Goal: Task Accomplishment & Management: Use online tool/utility

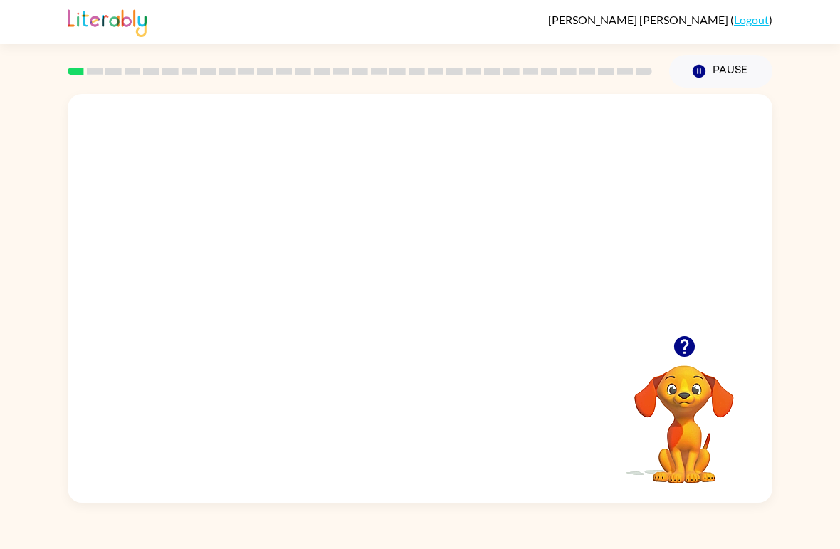
click at [371, 218] on video "Your browser must support playing .mp4 files to use Literably. Please try using…" at bounding box center [420, 214] width 705 height 241
click at [438, 322] on div at bounding box center [419, 306] width 91 height 52
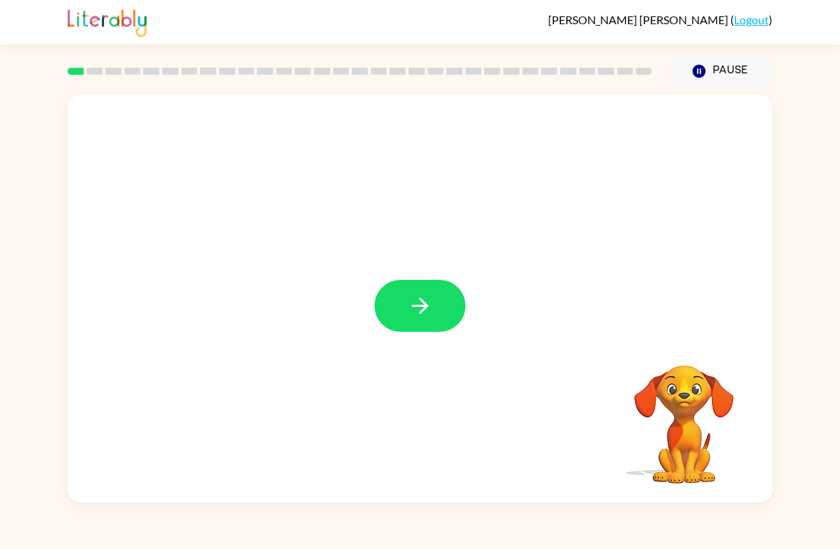
click at [424, 302] on icon "button" at bounding box center [419, 305] width 16 height 16
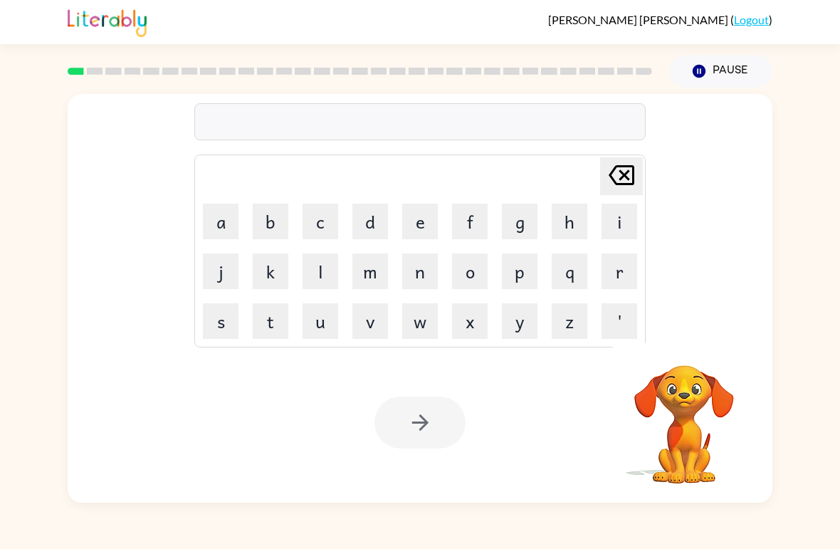
click at [271, 216] on button "b" at bounding box center [271, 222] width 36 height 36
click at [416, 221] on button "e" at bounding box center [420, 222] width 36 height 36
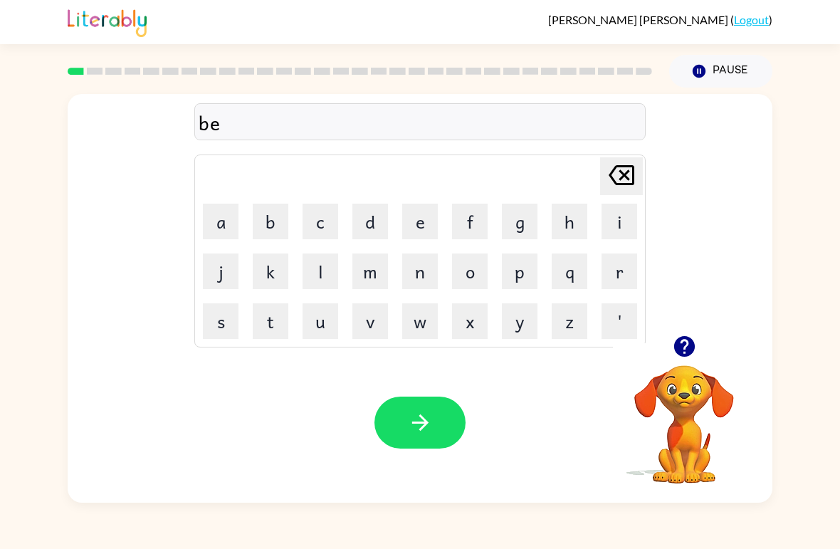
click at [524, 222] on button "g" at bounding box center [520, 222] width 36 height 36
click at [408, 429] on icon "button" at bounding box center [420, 422] width 25 height 25
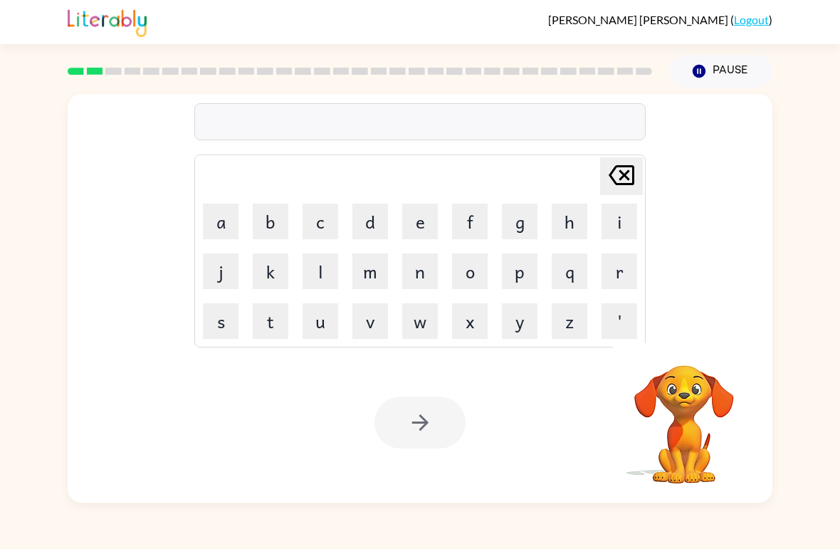
click at [322, 270] on button "l" at bounding box center [320, 271] width 36 height 36
click at [473, 270] on button "o" at bounding box center [470, 271] width 36 height 36
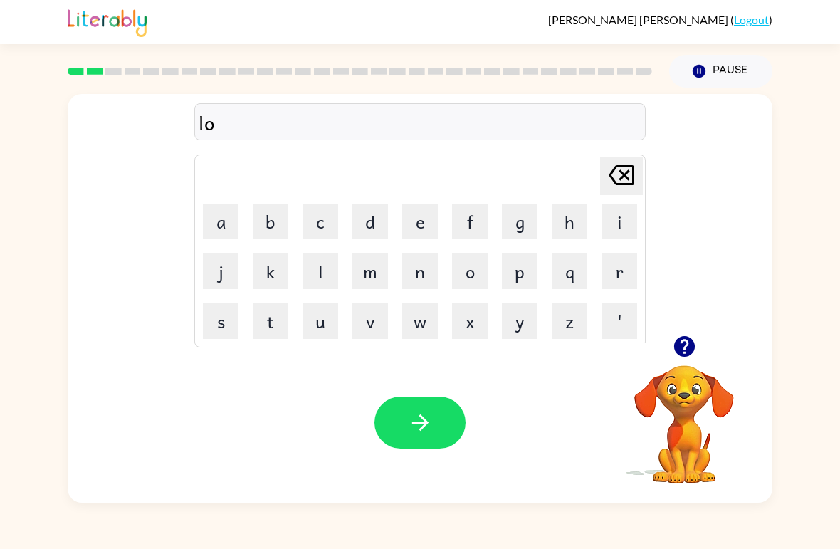
click at [319, 321] on button "u" at bounding box center [320, 321] width 36 height 36
click at [264, 213] on button "b" at bounding box center [271, 222] width 36 height 36
click at [620, 167] on icon at bounding box center [621, 175] width 26 height 20
click at [374, 223] on button "d" at bounding box center [370, 222] width 36 height 36
click at [402, 423] on button "button" at bounding box center [419, 422] width 91 height 52
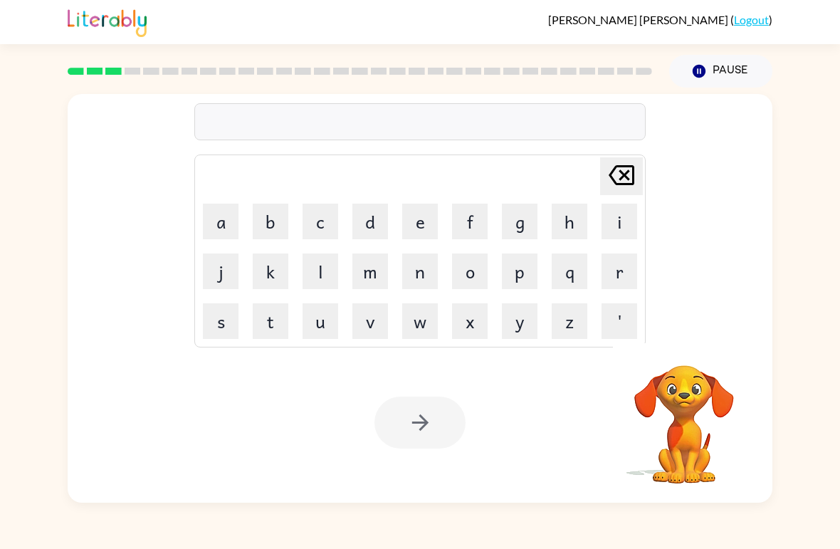
click at [371, 266] on button "m" at bounding box center [370, 271] width 36 height 36
click at [213, 221] on button "a" at bounding box center [221, 222] width 36 height 36
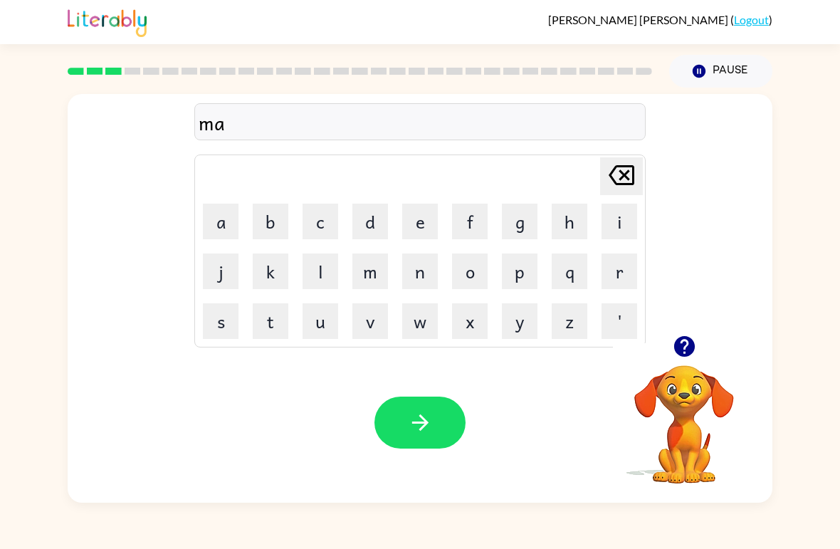
click at [611, 270] on button "r" at bounding box center [619, 271] width 36 height 36
click at [223, 315] on button "s" at bounding box center [221, 321] width 36 height 36
click at [576, 213] on button "h" at bounding box center [570, 222] width 36 height 36
click at [414, 415] on icon "button" at bounding box center [420, 422] width 25 height 25
click at [215, 322] on button "s" at bounding box center [221, 321] width 36 height 36
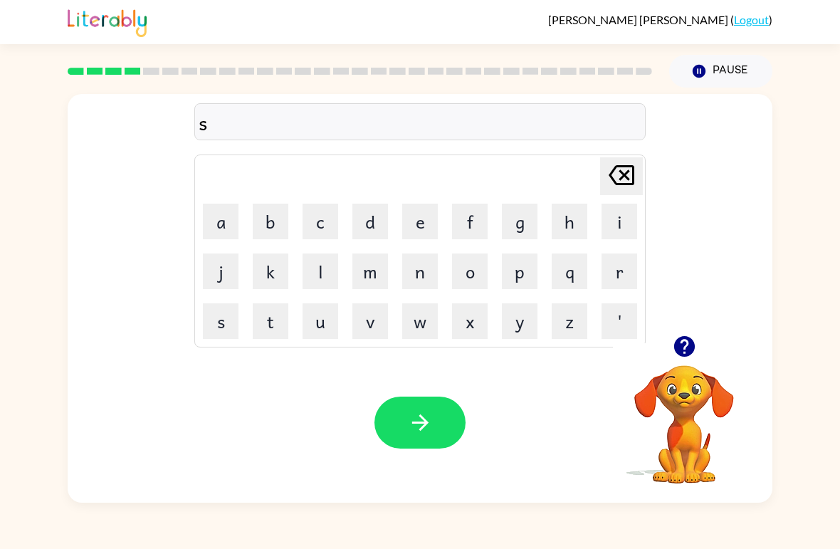
click at [520, 266] on button "p" at bounding box center [520, 271] width 36 height 36
click at [473, 271] on button "o" at bounding box center [470, 271] width 36 height 36
click at [263, 327] on button "t" at bounding box center [271, 321] width 36 height 36
click at [398, 399] on button "button" at bounding box center [419, 422] width 91 height 52
click at [515, 270] on button "p" at bounding box center [520, 271] width 36 height 36
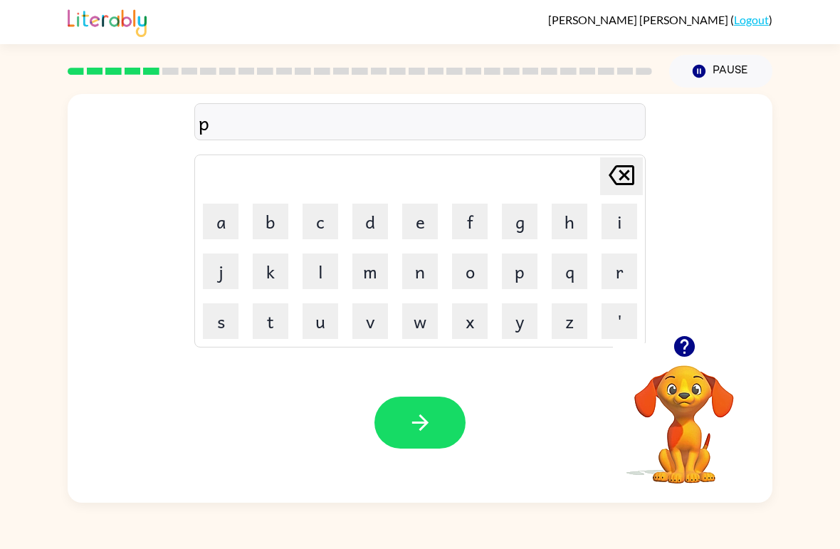
click at [611, 268] on button "r" at bounding box center [619, 271] width 36 height 36
click at [472, 263] on button "o" at bounding box center [470, 271] width 36 height 36
click at [378, 215] on button "d" at bounding box center [370, 222] width 36 height 36
click at [421, 391] on div "Your browser must support playing .mp4 files to use Literably. Please try using…" at bounding box center [420, 422] width 705 height 160
click at [408, 427] on icon "button" at bounding box center [420, 422] width 25 height 25
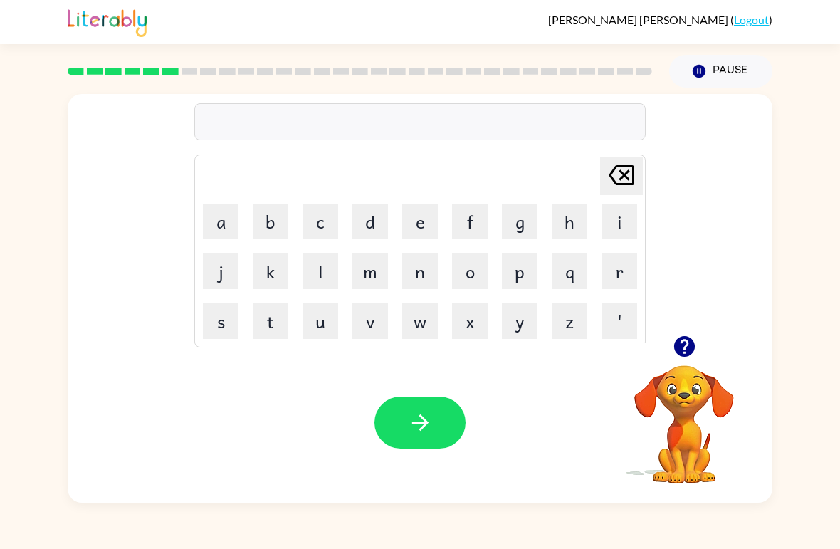
click at [520, 265] on button "p" at bounding box center [520, 271] width 36 height 36
click at [615, 214] on button "i" at bounding box center [619, 222] width 36 height 36
click at [418, 220] on button "e" at bounding box center [420, 222] width 36 height 36
click at [418, 441] on button "button" at bounding box center [419, 422] width 91 height 52
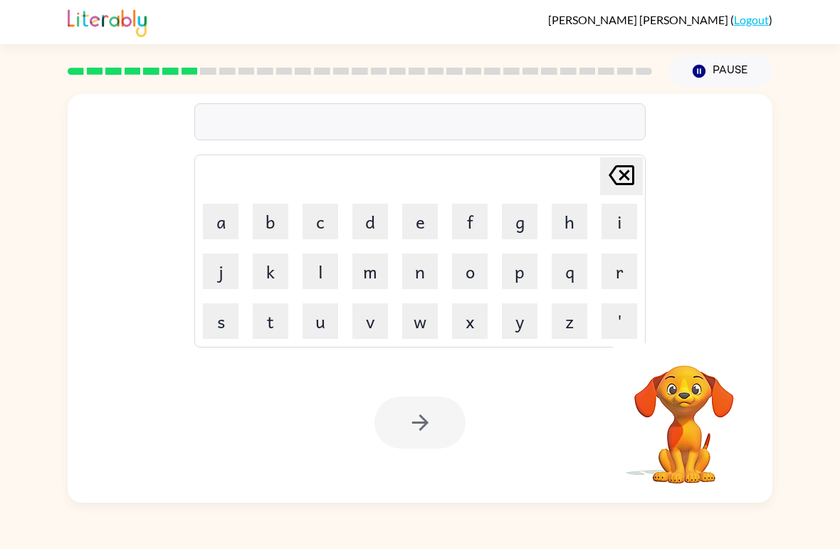
click at [216, 216] on button "a" at bounding box center [221, 222] width 36 height 36
click at [413, 271] on button "n" at bounding box center [420, 271] width 36 height 36
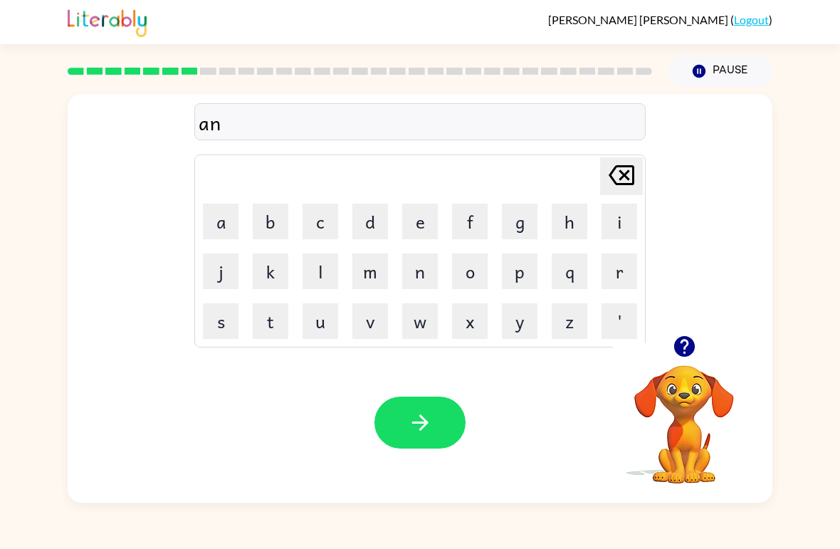
click at [324, 221] on button "c" at bounding box center [320, 222] width 36 height 36
click at [466, 272] on button "o" at bounding box center [470, 271] width 36 height 36
click at [320, 269] on button "l" at bounding box center [320, 271] width 36 height 36
click at [411, 428] on icon "button" at bounding box center [420, 422] width 25 height 25
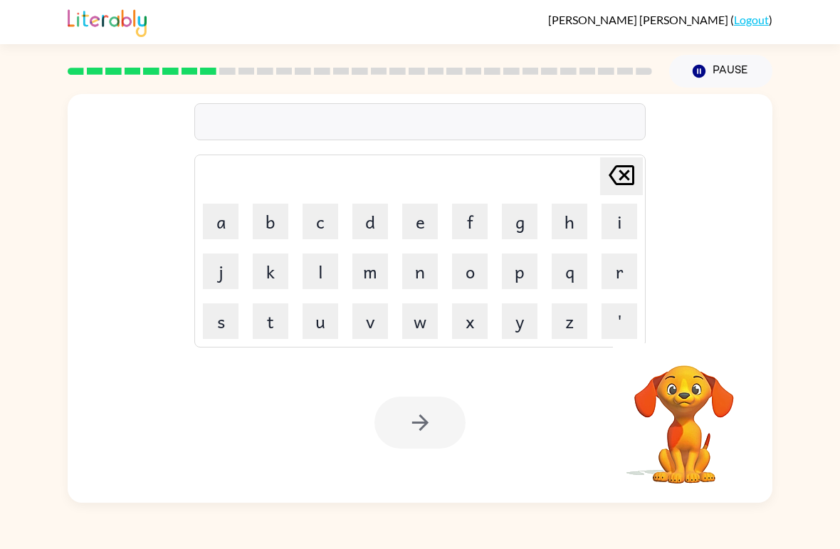
click at [264, 218] on button "b" at bounding box center [271, 222] width 36 height 36
click at [216, 223] on button "a" at bounding box center [221, 222] width 36 height 36
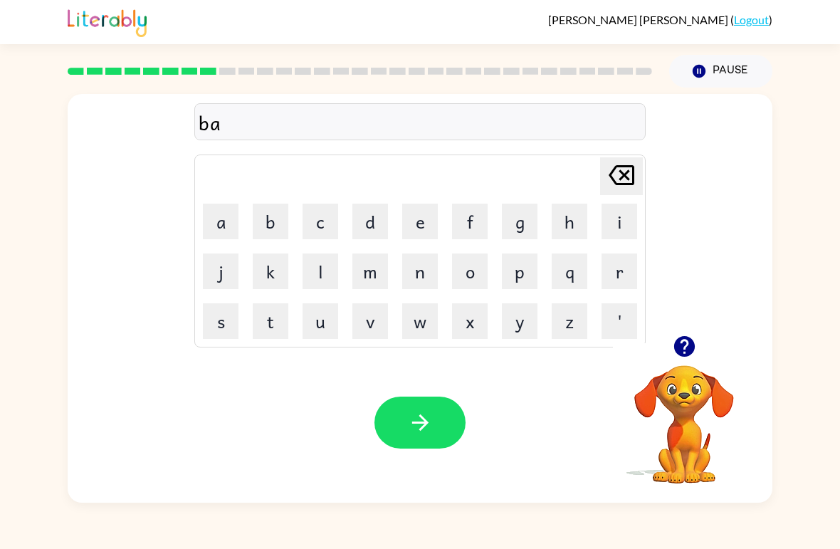
click at [262, 322] on button "t" at bounding box center [271, 321] width 36 height 36
click at [568, 209] on button "h" at bounding box center [570, 222] width 36 height 36
click at [405, 431] on button "button" at bounding box center [419, 422] width 91 height 52
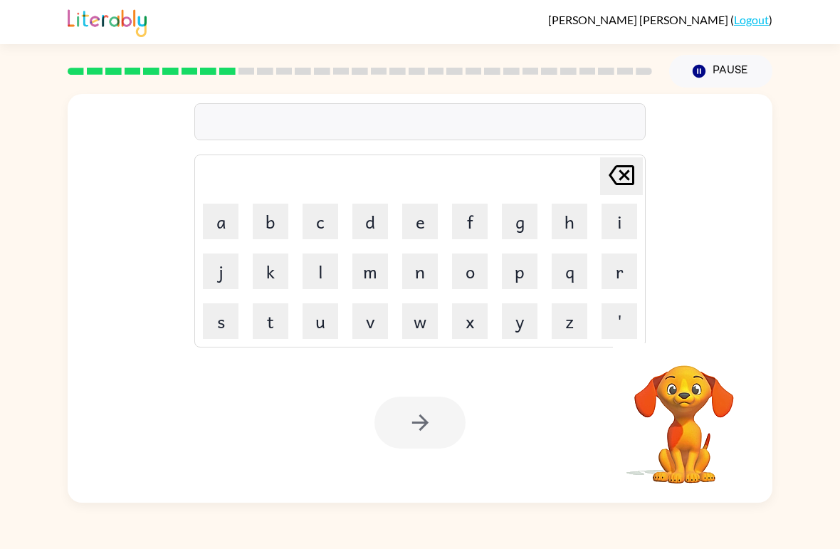
click at [317, 216] on button "c" at bounding box center [320, 222] width 36 height 36
click at [333, 265] on button "l" at bounding box center [320, 271] width 36 height 36
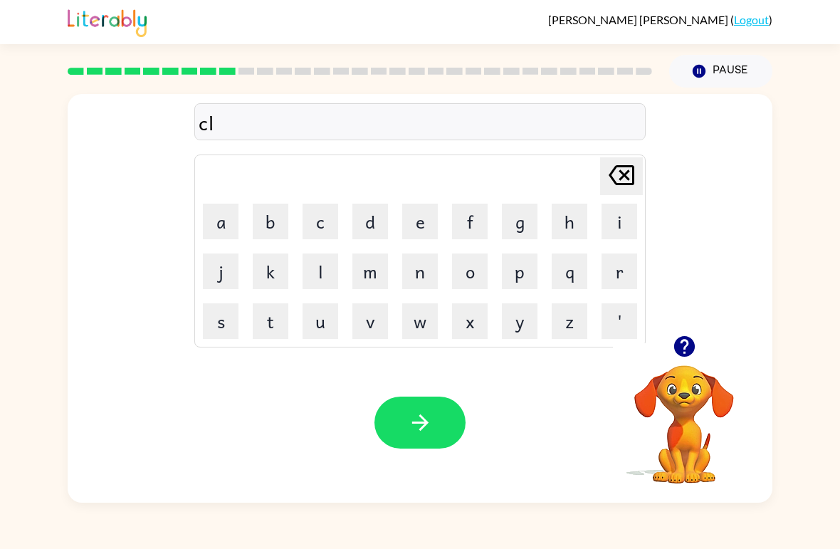
click at [470, 264] on button "o" at bounding box center [470, 271] width 36 height 36
click at [320, 315] on button "u" at bounding box center [320, 321] width 36 height 36
click at [423, 274] on button "n" at bounding box center [420, 271] width 36 height 36
click at [426, 426] on icon "button" at bounding box center [419, 422] width 16 height 16
click at [616, 222] on button "i" at bounding box center [619, 222] width 36 height 36
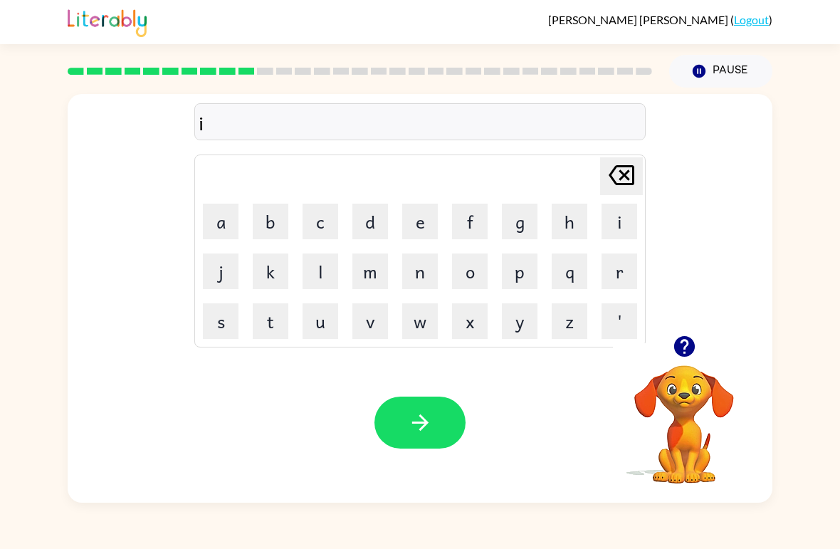
click at [426, 267] on button "n" at bounding box center [420, 271] width 36 height 36
click at [211, 318] on button "s" at bounding box center [221, 321] width 36 height 36
click at [413, 222] on button "e" at bounding box center [420, 222] width 36 height 36
click at [609, 271] on button "r" at bounding box center [619, 271] width 36 height 36
click at [280, 315] on button "t" at bounding box center [271, 321] width 36 height 36
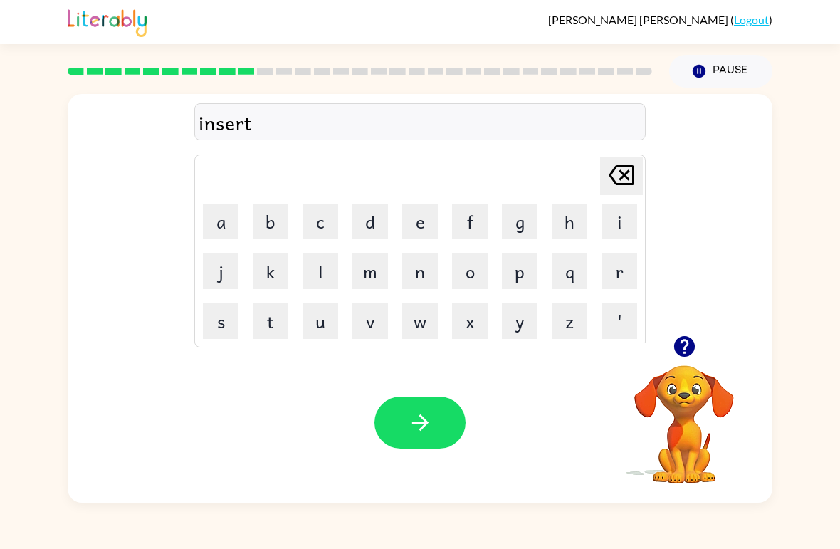
click at [438, 409] on button "button" at bounding box center [419, 422] width 91 height 52
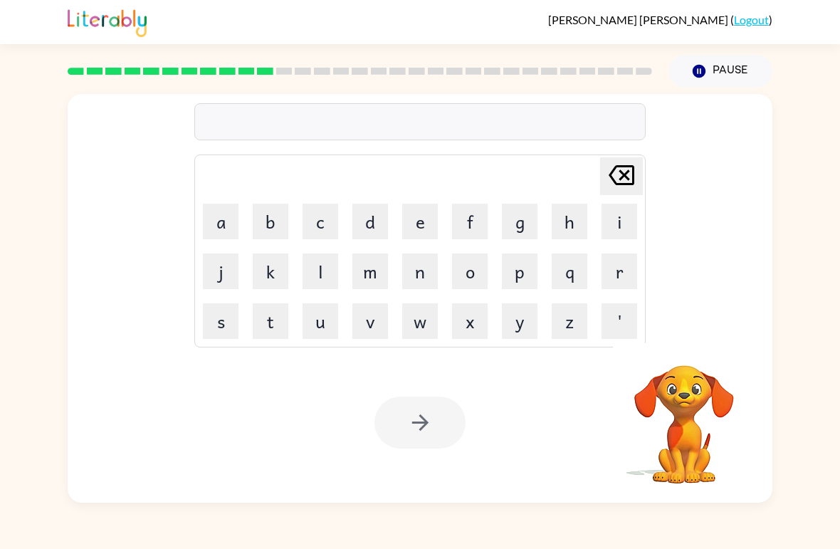
click at [318, 210] on button "c" at bounding box center [320, 222] width 36 height 36
click at [468, 268] on button "o" at bounding box center [470, 271] width 36 height 36
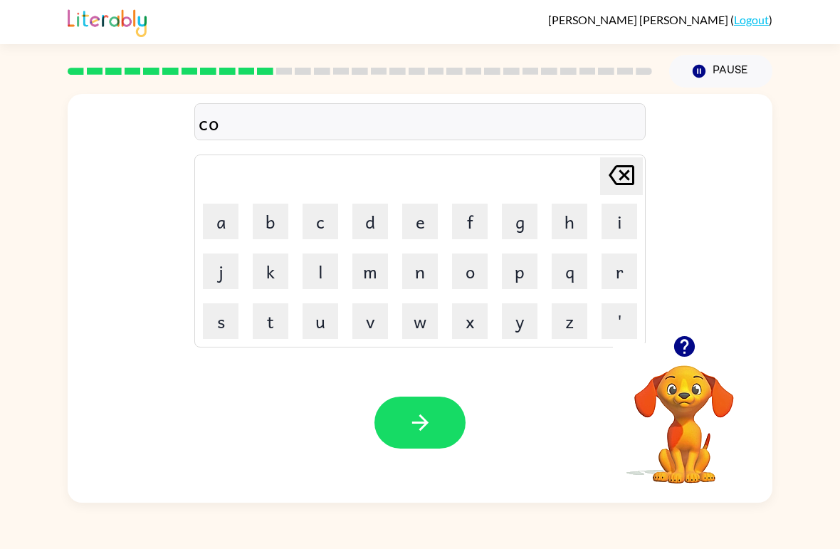
click at [266, 223] on button "b" at bounding box center [271, 222] width 36 height 36
click at [623, 179] on icon "[PERSON_NAME] last character input" at bounding box center [621, 175] width 34 height 34
click at [361, 213] on button "d" at bounding box center [370, 222] width 36 height 36
click at [421, 225] on button "e" at bounding box center [420, 222] width 36 height 36
click at [398, 427] on button "button" at bounding box center [419, 422] width 91 height 52
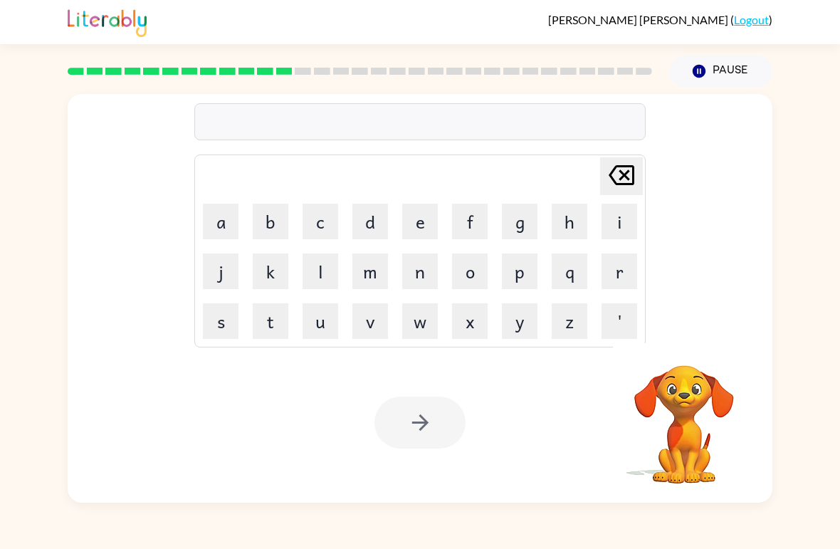
click at [373, 326] on button "v" at bounding box center [370, 321] width 36 height 36
click at [459, 263] on button "o" at bounding box center [470, 271] width 36 height 36
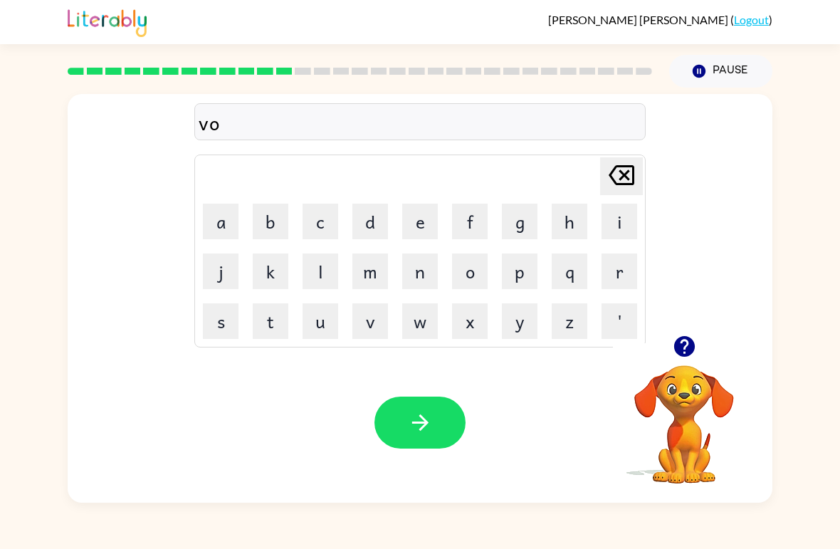
click at [315, 268] on button "l" at bounding box center [320, 271] width 36 height 36
click at [315, 333] on button "u" at bounding box center [320, 321] width 36 height 36
click at [369, 277] on button "m" at bounding box center [370, 271] width 36 height 36
click at [409, 425] on icon "button" at bounding box center [420, 422] width 25 height 25
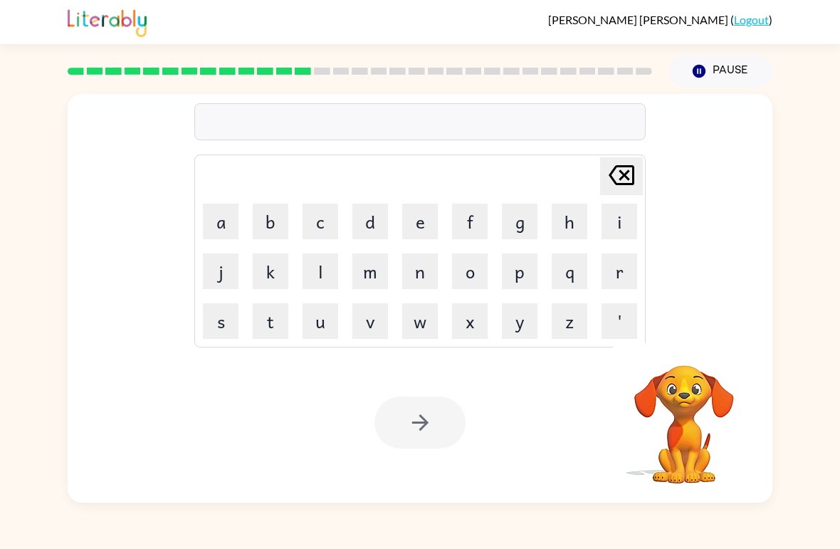
click at [212, 327] on button "s" at bounding box center [221, 321] width 36 height 36
click at [413, 325] on button "w" at bounding box center [420, 321] width 36 height 36
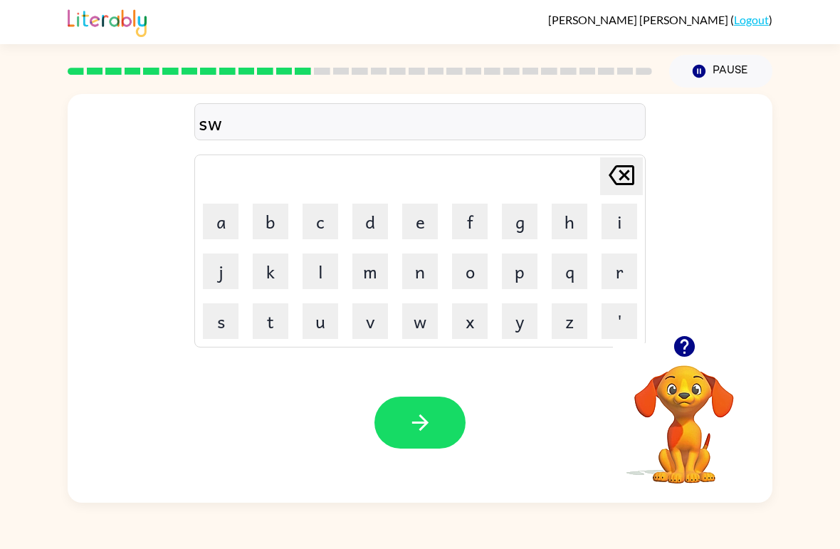
click at [419, 216] on button "e" at bounding box center [420, 222] width 36 height 36
click at [212, 216] on button "a" at bounding box center [221, 222] width 36 height 36
click at [263, 317] on button "t" at bounding box center [271, 321] width 36 height 36
click at [416, 274] on button "n" at bounding box center [420, 271] width 36 height 36
click at [421, 216] on button "e" at bounding box center [420, 222] width 36 height 36
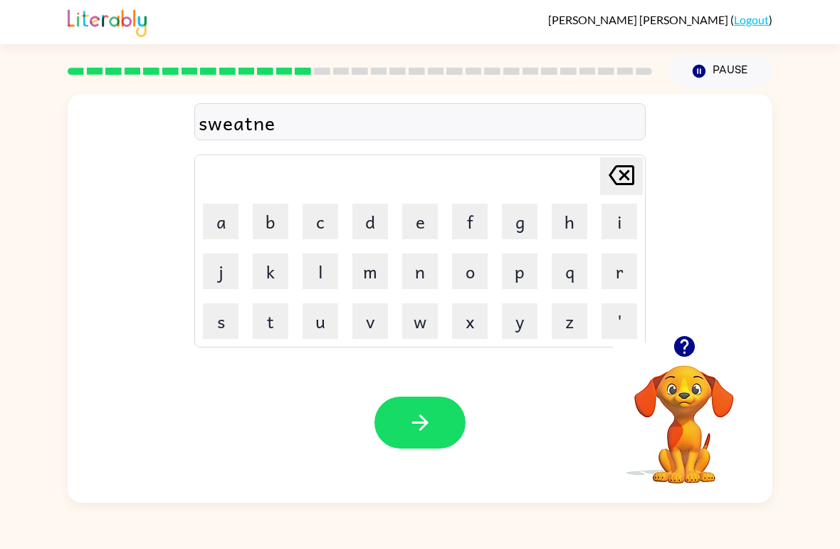
click at [220, 320] on button "s" at bounding box center [221, 321] width 36 height 36
click at [428, 423] on icon "button" at bounding box center [419, 422] width 16 height 16
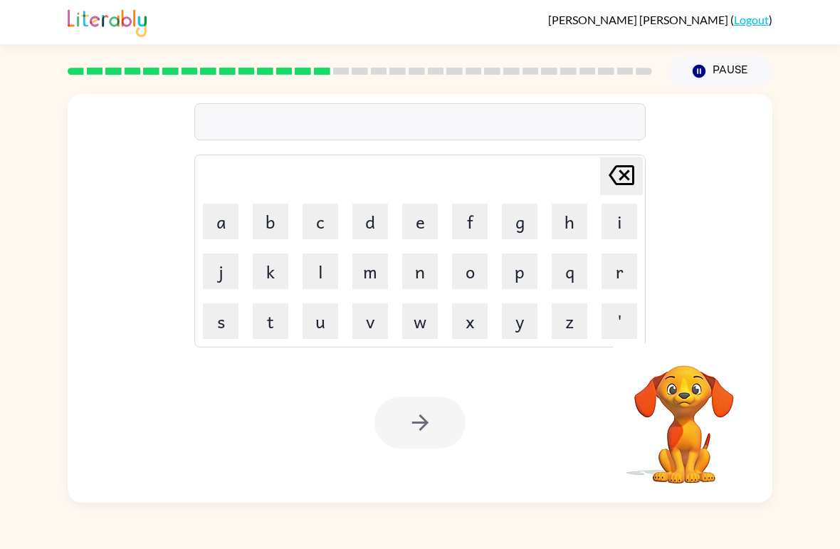
click at [520, 270] on button "p" at bounding box center [520, 271] width 36 height 36
click at [621, 216] on button "i" at bounding box center [619, 222] width 36 height 36
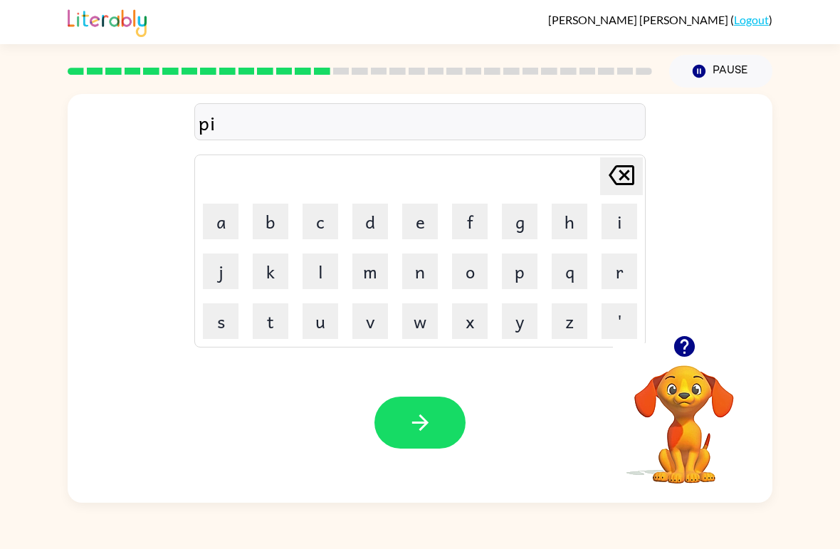
click at [318, 268] on button "l" at bounding box center [320, 271] width 36 height 36
click at [411, 211] on button "e" at bounding box center [420, 222] width 36 height 36
click at [270, 321] on button "t" at bounding box center [271, 321] width 36 height 36
click at [411, 415] on icon "button" at bounding box center [420, 422] width 25 height 25
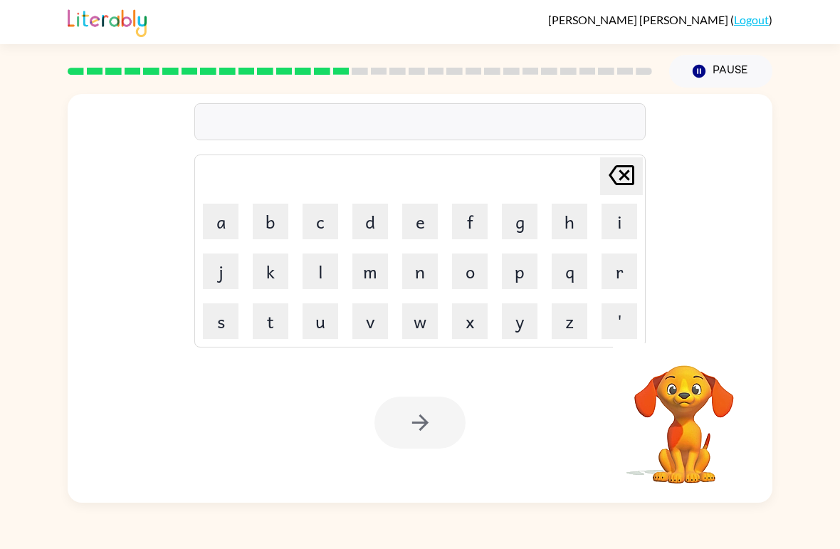
click at [467, 222] on button "f" at bounding box center [470, 222] width 36 height 36
click at [463, 274] on button "o" at bounding box center [470, 271] width 36 height 36
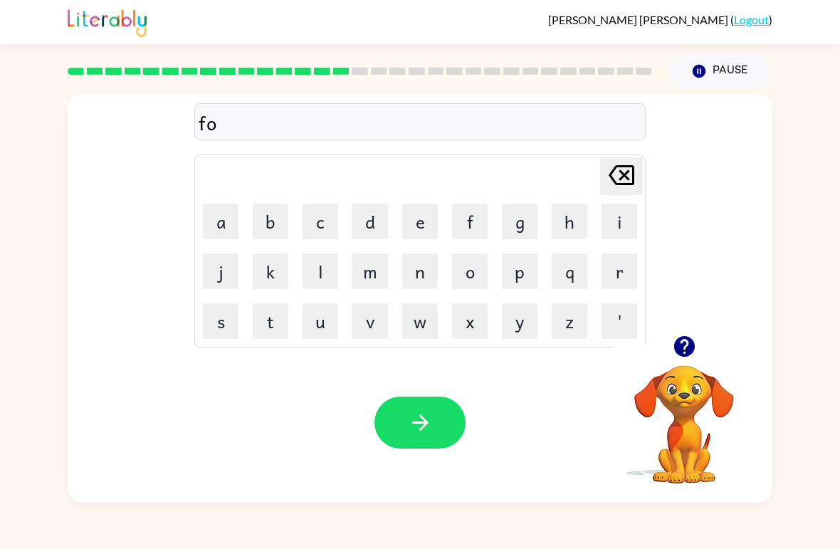
click at [613, 255] on button "r" at bounding box center [619, 271] width 36 height 36
click at [261, 273] on button "k" at bounding box center [271, 271] width 36 height 36
click at [406, 418] on button "button" at bounding box center [419, 422] width 91 height 52
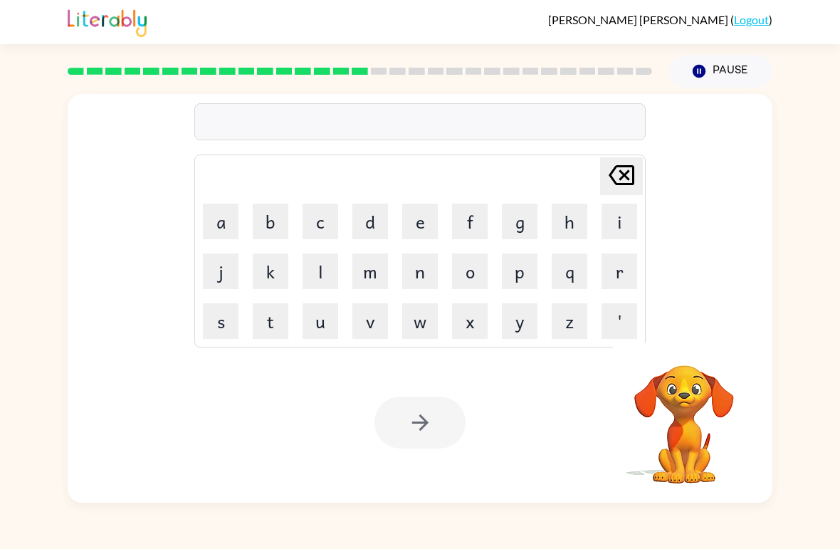
click at [419, 321] on button "w" at bounding box center [420, 321] width 36 height 36
click at [425, 223] on button "e" at bounding box center [420, 222] width 36 height 36
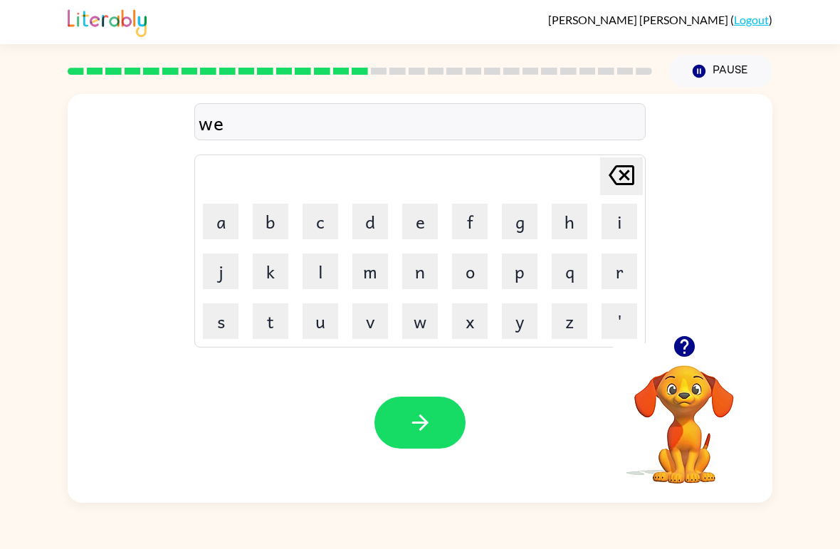
click at [263, 214] on button "b" at bounding box center [271, 222] width 36 height 36
click at [411, 429] on icon "button" at bounding box center [420, 422] width 25 height 25
click at [468, 219] on button "f" at bounding box center [470, 222] width 36 height 36
click at [330, 266] on button "l" at bounding box center [320, 271] width 36 height 36
click at [622, 215] on button "i" at bounding box center [619, 222] width 36 height 36
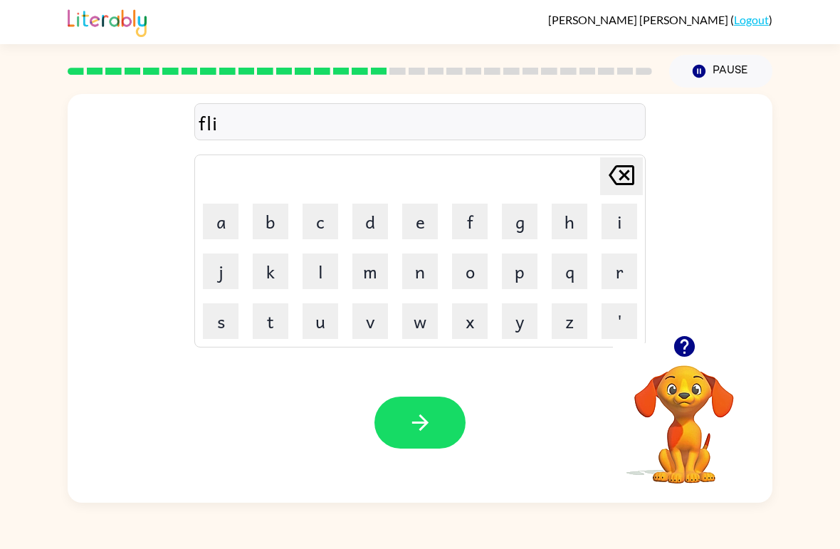
click at [520, 273] on button "p" at bounding box center [520, 271] width 36 height 36
click at [629, 225] on button "i" at bounding box center [619, 222] width 36 height 36
click at [413, 268] on button "n" at bounding box center [420, 271] width 36 height 36
click at [521, 219] on button "g" at bounding box center [520, 222] width 36 height 36
click at [416, 434] on icon "button" at bounding box center [420, 422] width 25 height 25
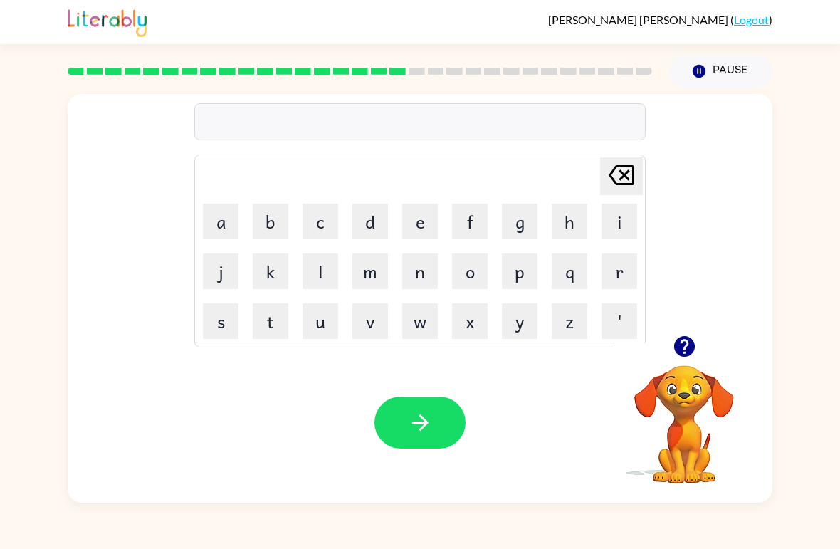
click at [211, 326] on button "s" at bounding box center [221, 321] width 36 height 36
click at [411, 270] on button "n" at bounding box center [420, 271] width 36 height 36
click at [470, 266] on button "o" at bounding box center [470, 271] width 36 height 36
click at [626, 275] on button "r" at bounding box center [619, 271] width 36 height 36
click at [262, 315] on button "t" at bounding box center [271, 321] width 36 height 36
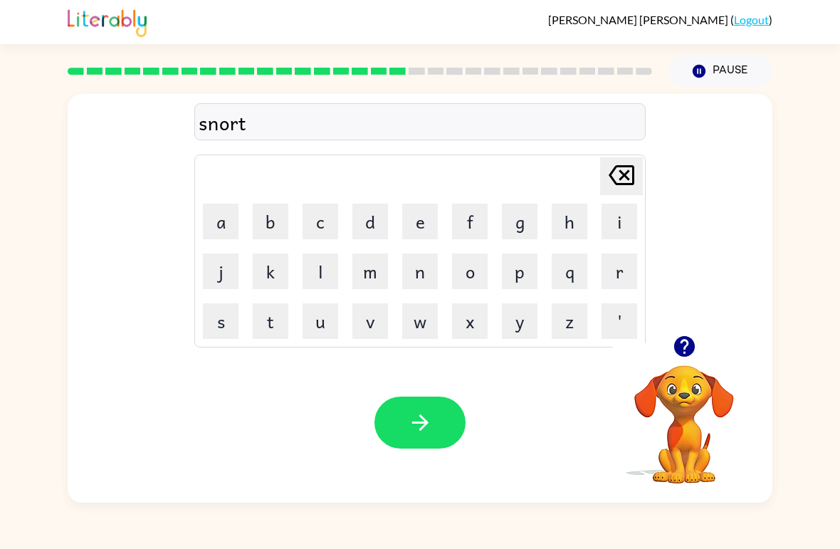
click at [425, 428] on icon "button" at bounding box center [420, 422] width 25 height 25
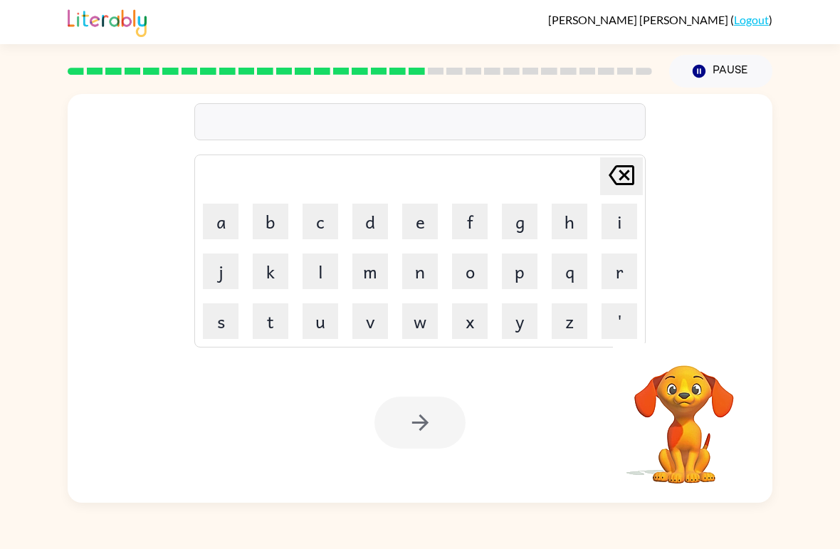
click at [418, 209] on button "e" at bounding box center [420, 222] width 36 height 36
click at [213, 226] on button "a" at bounding box center [221, 222] width 36 height 36
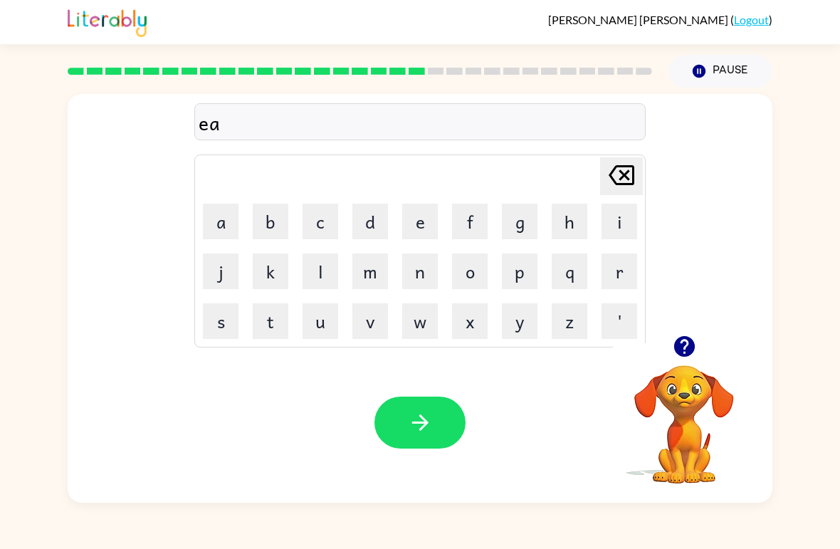
click at [213, 316] on button "s" at bounding box center [221, 321] width 36 height 36
click at [420, 216] on button "e" at bounding box center [420, 222] width 36 height 36
click at [415, 402] on button "button" at bounding box center [419, 422] width 91 height 52
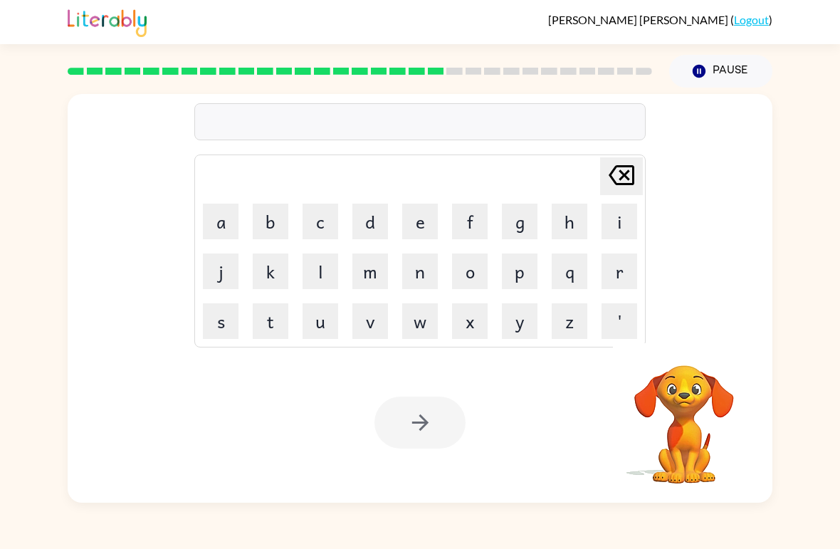
click at [373, 223] on button "d" at bounding box center [370, 222] width 36 height 36
click at [615, 210] on button "i" at bounding box center [619, 222] width 36 height 36
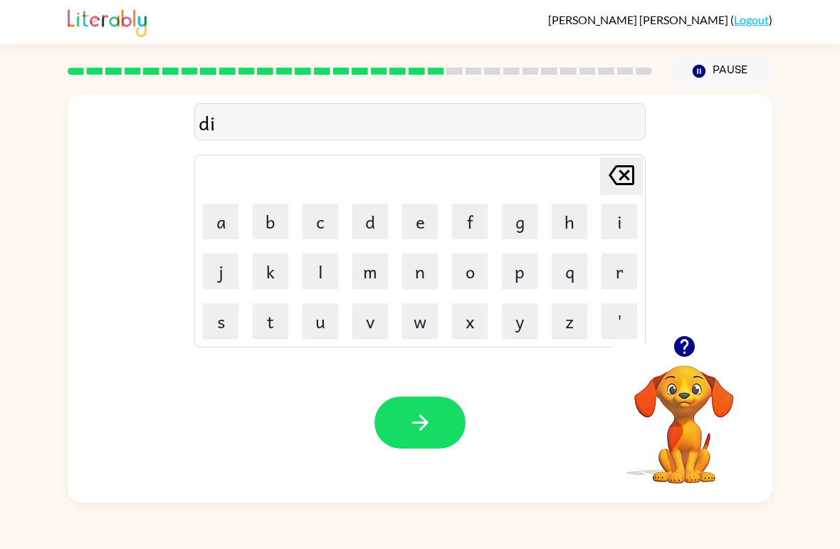
click at [209, 327] on button "s" at bounding box center [221, 321] width 36 height 36
click at [565, 221] on button "h" at bounding box center [570, 222] width 36 height 36
click at [609, 216] on button "i" at bounding box center [619, 222] width 36 height 36
click at [226, 325] on button "s" at bounding box center [221, 321] width 36 height 36
click at [443, 422] on button "button" at bounding box center [419, 422] width 91 height 52
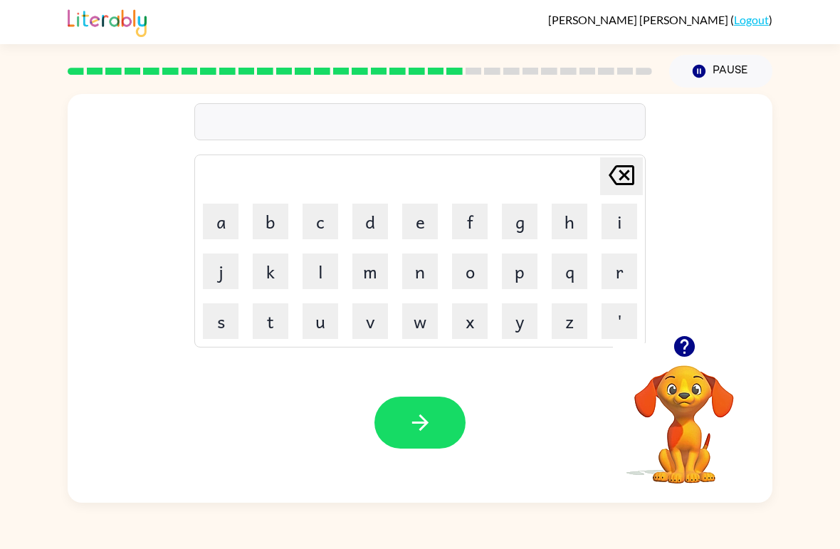
click at [466, 220] on button "f" at bounding box center [470, 222] width 36 height 36
click at [315, 268] on button "l" at bounding box center [320, 271] width 36 height 36
click at [468, 266] on button "o" at bounding box center [470, 271] width 36 height 36
click at [468, 265] on button "o" at bounding box center [470, 271] width 36 height 36
click at [273, 310] on button "t" at bounding box center [271, 321] width 36 height 36
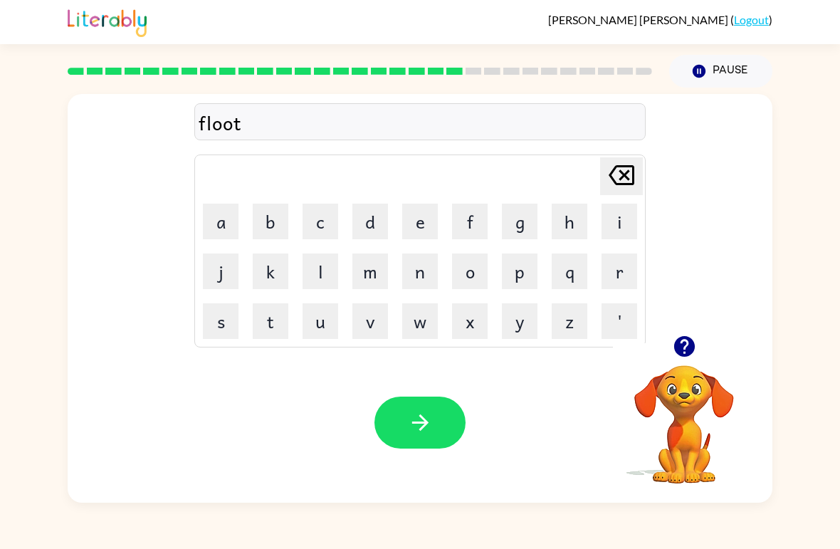
click at [404, 426] on button "button" at bounding box center [419, 422] width 91 height 52
click at [369, 271] on button "m" at bounding box center [370, 271] width 36 height 36
click at [625, 218] on button "i" at bounding box center [619, 222] width 36 height 36
click at [372, 221] on button "d" at bounding box center [370, 222] width 36 height 36
click at [423, 269] on button "n" at bounding box center [420, 271] width 36 height 36
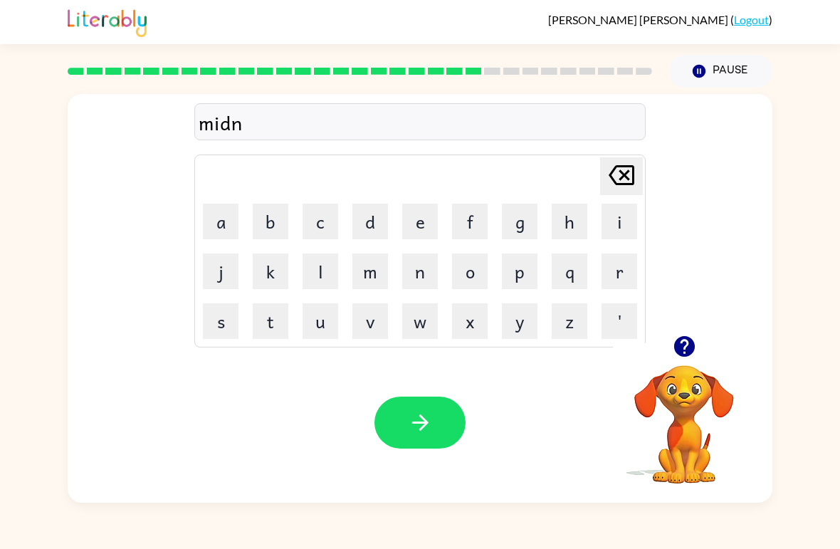
click at [625, 216] on button "i" at bounding box center [619, 222] width 36 height 36
click at [517, 217] on button "g" at bounding box center [520, 222] width 36 height 36
click at [576, 218] on button "h" at bounding box center [570, 222] width 36 height 36
click at [268, 323] on button "t" at bounding box center [271, 321] width 36 height 36
click at [401, 448] on button "button" at bounding box center [419, 422] width 91 height 52
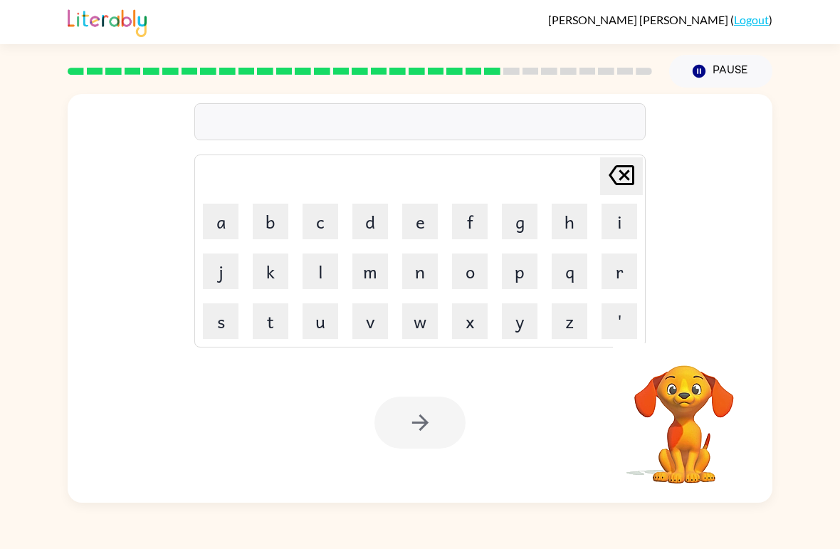
click at [427, 321] on button "w" at bounding box center [420, 321] width 36 height 36
click at [619, 213] on button "i" at bounding box center [619, 222] width 36 height 36
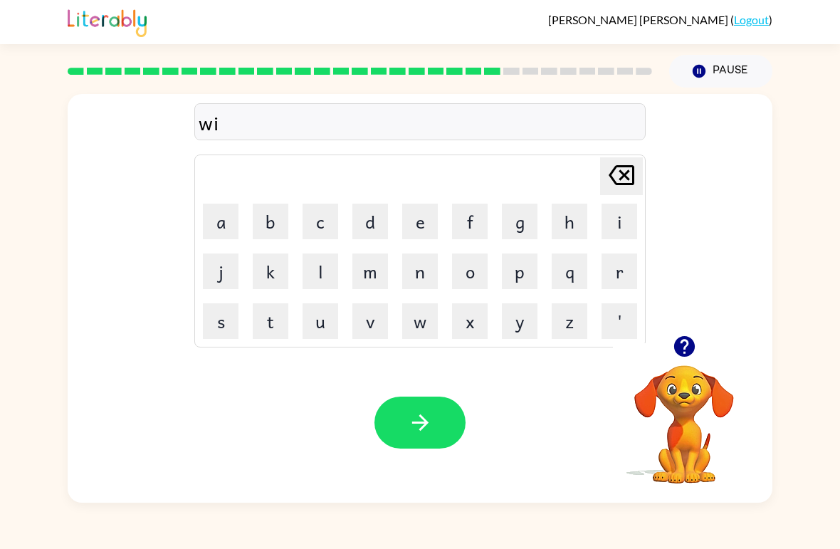
click at [428, 275] on button "n" at bounding box center [420, 271] width 36 height 36
click at [268, 317] on button "t" at bounding box center [271, 321] width 36 height 36
click at [408, 211] on button "e" at bounding box center [420, 222] width 36 height 36
click at [612, 266] on button "r" at bounding box center [619, 271] width 36 height 36
click at [420, 407] on button "button" at bounding box center [419, 422] width 91 height 52
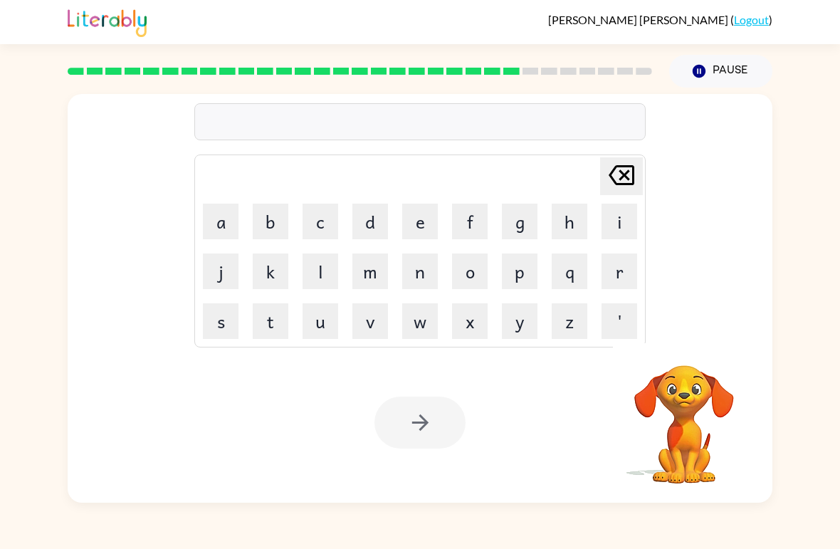
click at [368, 224] on button "d" at bounding box center [370, 222] width 36 height 36
click at [416, 223] on button "e" at bounding box center [420, 222] width 36 height 36
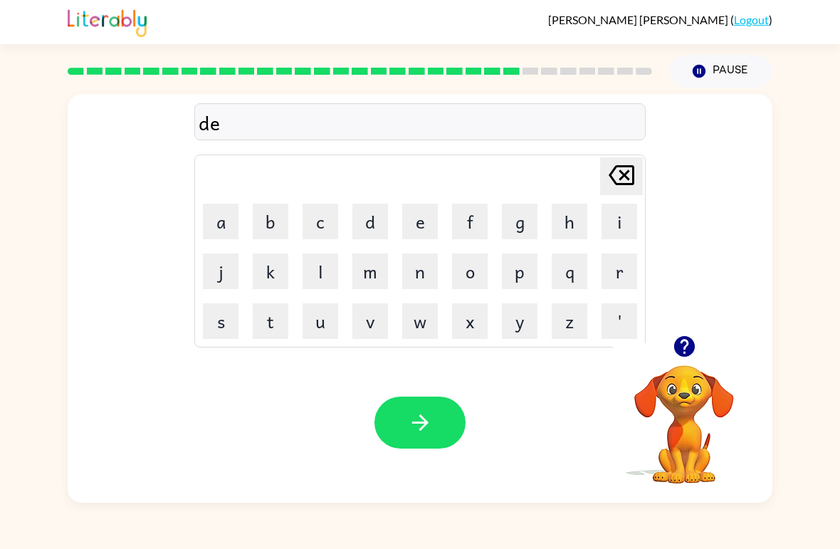
click at [615, 210] on button "i" at bounding box center [619, 222] width 36 height 36
click at [371, 213] on button "d" at bounding box center [370, 222] width 36 height 36
click at [613, 219] on button "i" at bounding box center [619, 222] width 36 height 36
click at [424, 270] on button "n" at bounding box center [420, 271] width 36 height 36
click at [511, 220] on button "g" at bounding box center [520, 222] width 36 height 36
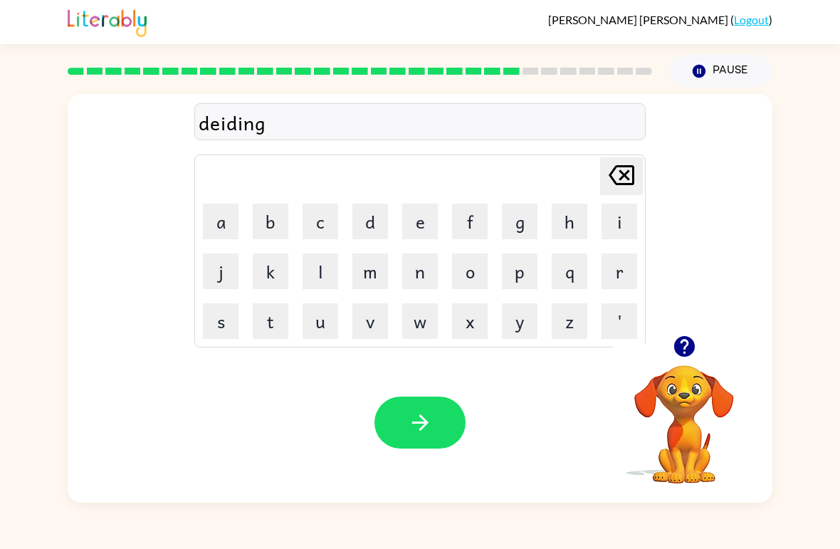
click at [432, 428] on icon "button" at bounding box center [420, 422] width 25 height 25
click at [471, 263] on button "o" at bounding box center [470, 271] width 36 height 36
click at [420, 215] on button "e" at bounding box center [420, 222] width 36 height 36
click at [275, 319] on button "t" at bounding box center [271, 321] width 36 height 36
click at [620, 171] on icon at bounding box center [621, 175] width 26 height 20
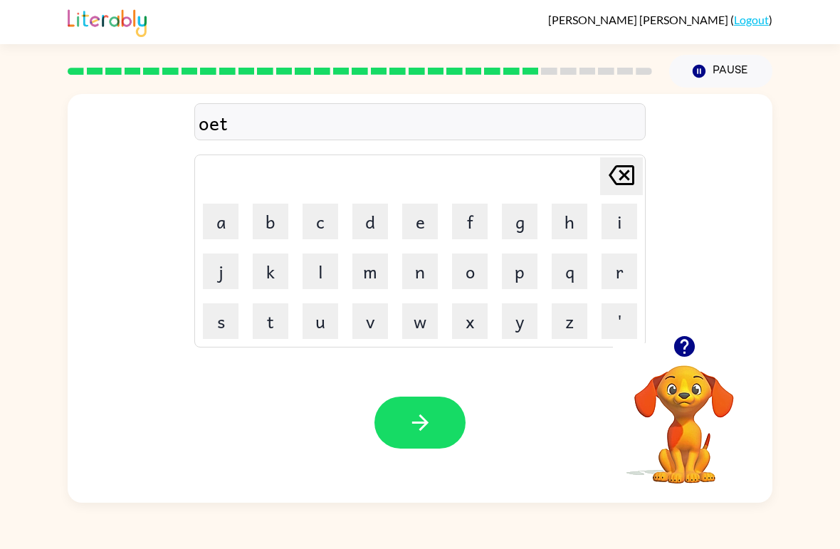
click at [619, 171] on icon "[PERSON_NAME] last character input" at bounding box center [621, 175] width 34 height 34
click at [609, 172] on icon "[PERSON_NAME] last character input" at bounding box center [621, 175] width 34 height 34
click at [617, 270] on button "r" at bounding box center [619, 271] width 36 height 36
click at [472, 270] on button "o" at bounding box center [470, 271] width 36 height 36
click at [268, 281] on button "k" at bounding box center [271, 271] width 36 height 36
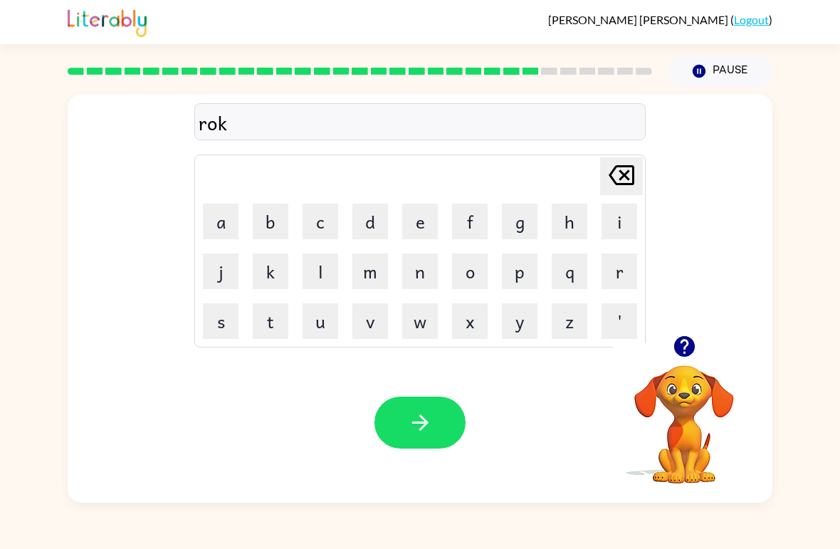
click at [418, 215] on button "e" at bounding box center [420, 222] width 36 height 36
click at [265, 307] on button "t" at bounding box center [271, 321] width 36 height 36
click at [411, 390] on div "Your browser must support playing .mp4 files to use Literably. Please try using…" at bounding box center [420, 422] width 705 height 160
click at [408, 427] on icon "button" at bounding box center [420, 422] width 25 height 25
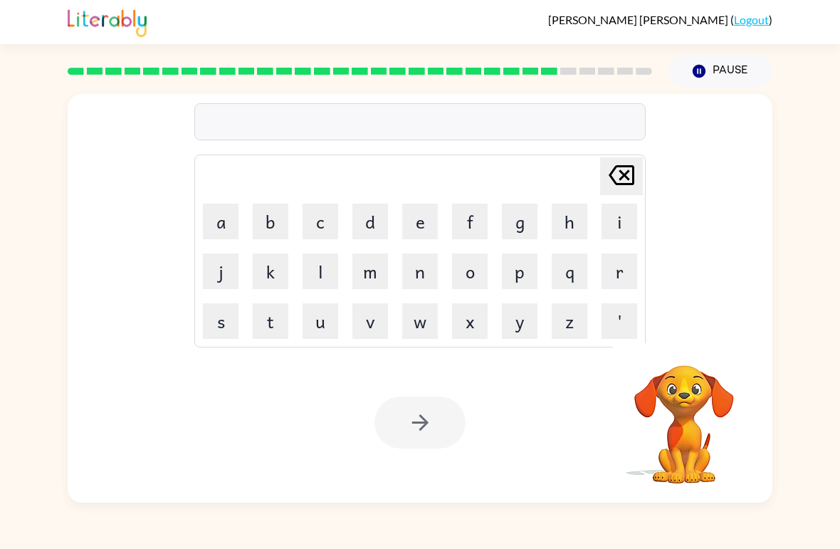
click at [318, 314] on button "u" at bounding box center [320, 321] width 36 height 36
click at [464, 266] on button "o" at bounding box center [470, 271] width 36 height 36
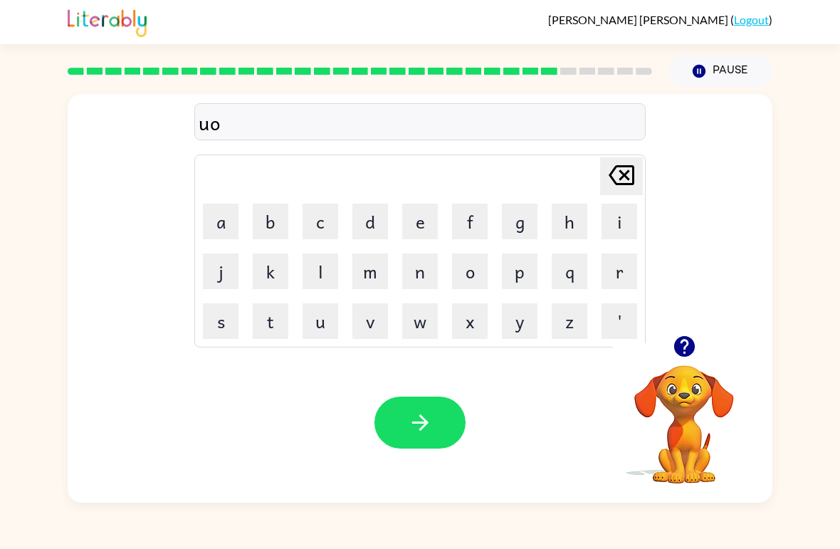
click at [312, 310] on button "u" at bounding box center [320, 321] width 36 height 36
click at [423, 263] on button "n" at bounding box center [420, 271] width 36 height 36
click at [613, 213] on button "i" at bounding box center [619, 222] width 36 height 36
click at [475, 213] on button "f" at bounding box center [470, 222] width 36 height 36
click at [477, 270] on button "o" at bounding box center [470, 271] width 36 height 36
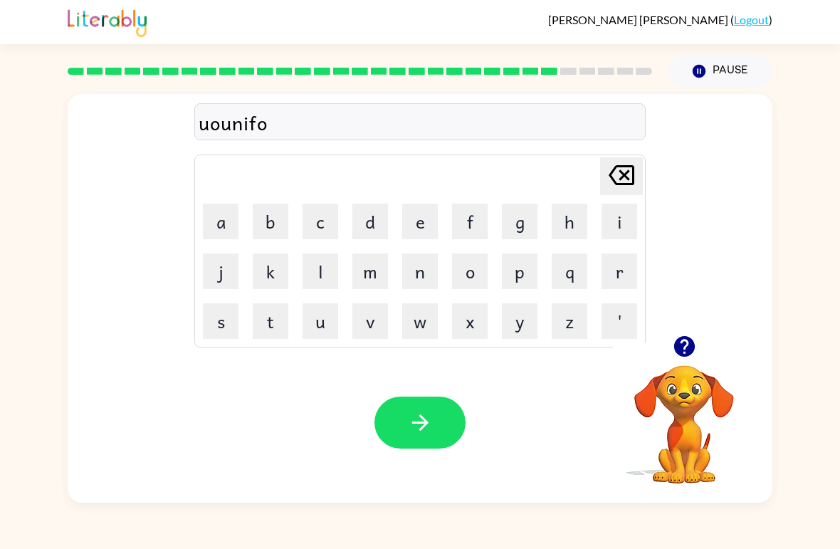
click at [616, 275] on button "r" at bounding box center [619, 271] width 36 height 36
click at [419, 407] on button "button" at bounding box center [419, 422] width 91 height 52
click at [319, 223] on button "c" at bounding box center [320, 222] width 36 height 36
click at [557, 217] on button "h" at bounding box center [570, 222] width 36 height 36
click at [214, 234] on button "a" at bounding box center [221, 222] width 36 height 36
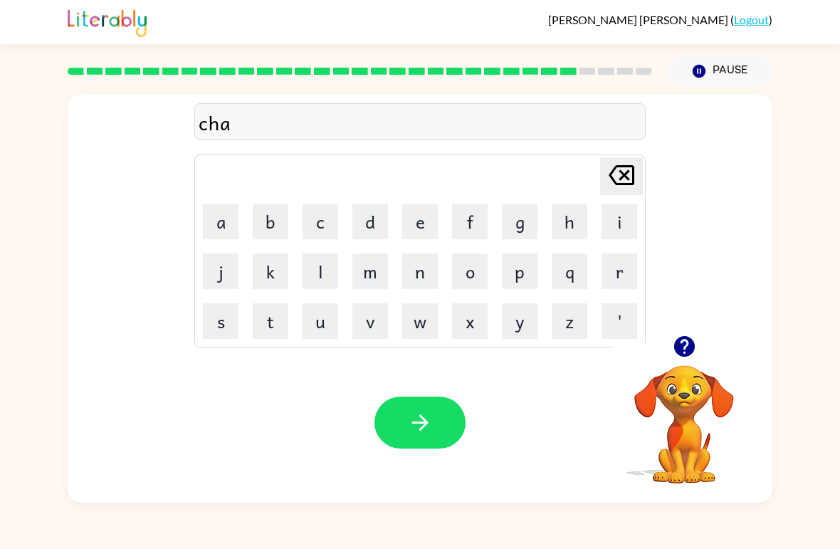
click at [616, 225] on button "i" at bounding box center [619, 222] width 36 height 36
click at [423, 262] on button "n" at bounding box center [420, 271] width 36 height 36
click at [398, 423] on button "button" at bounding box center [419, 422] width 91 height 52
click at [325, 215] on button "c" at bounding box center [320, 222] width 36 height 36
click at [310, 326] on button "u" at bounding box center [320, 321] width 36 height 36
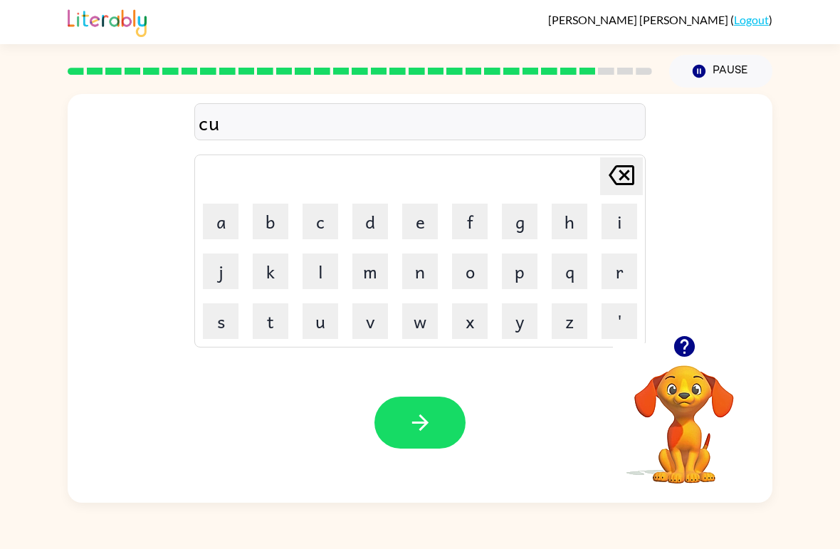
click at [425, 263] on button "n" at bounding box center [420, 271] width 36 height 36
click at [258, 262] on button "k" at bounding box center [271, 271] width 36 height 36
click at [436, 436] on button "button" at bounding box center [419, 422] width 91 height 52
click at [262, 312] on button "t" at bounding box center [271, 321] width 36 height 36
click at [561, 220] on button "h" at bounding box center [570, 222] width 36 height 36
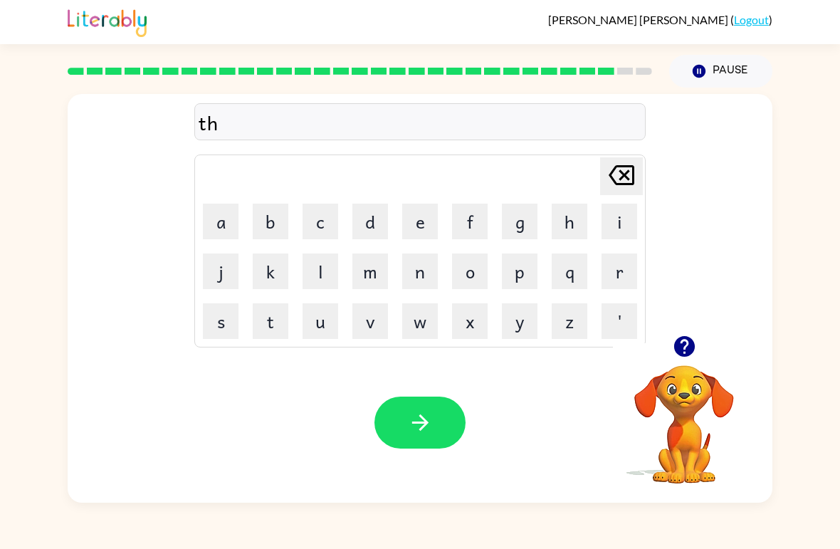
click at [413, 216] on button "e" at bounding box center [420, 222] width 36 height 36
click at [618, 259] on button "r" at bounding box center [619, 271] width 36 height 36
click at [222, 323] on button "s" at bounding box center [221, 321] width 36 height 36
click at [274, 320] on button "t" at bounding box center [271, 321] width 36 height 36
click at [423, 435] on icon "button" at bounding box center [420, 422] width 25 height 25
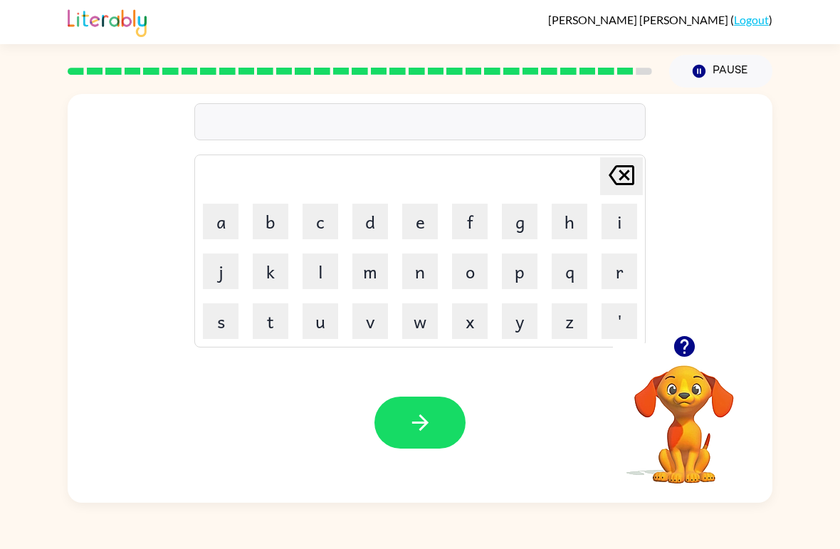
click at [475, 223] on button "f" at bounding box center [470, 222] width 36 height 36
click at [606, 217] on button "i" at bounding box center [619, 222] width 36 height 36
click at [507, 211] on button "g" at bounding box center [520, 222] width 36 height 36
click at [623, 180] on icon "[PERSON_NAME] last character input" at bounding box center [621, 175] width 34 height 34
click at [612, 177] on icon at bounding box center [621, 175] width 26 height 20
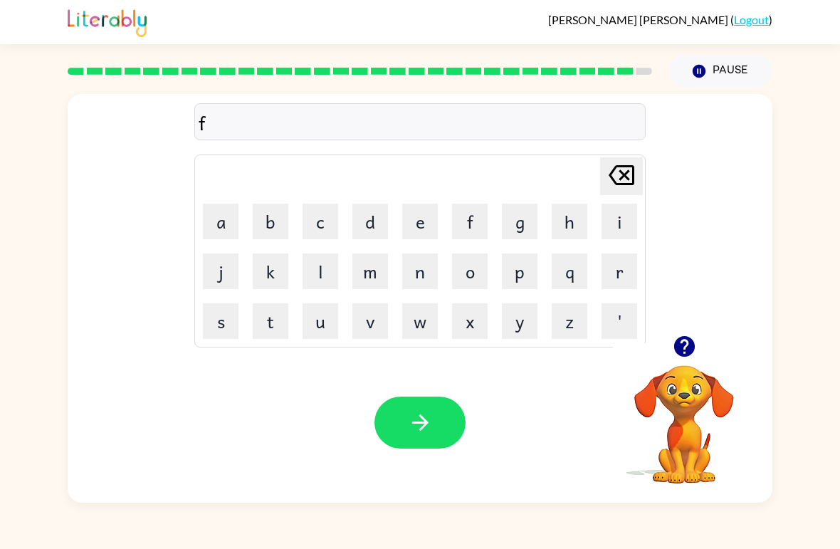
click at [623, 174] on icon at bounding box center [621, 175] width 26 height 20
click at [465, 219] on button "f" at bounding box center [470, 222] width 36 height 36
click at [632, 221] on button "i" at bounding box center [619, 222] width 36 height 36
click at [413, 271] on button "n" at bounding box center [420, 271] width 36 height 36
click at [517, 218] on button "g" at bounding box center [520, 222] width 36 height 36
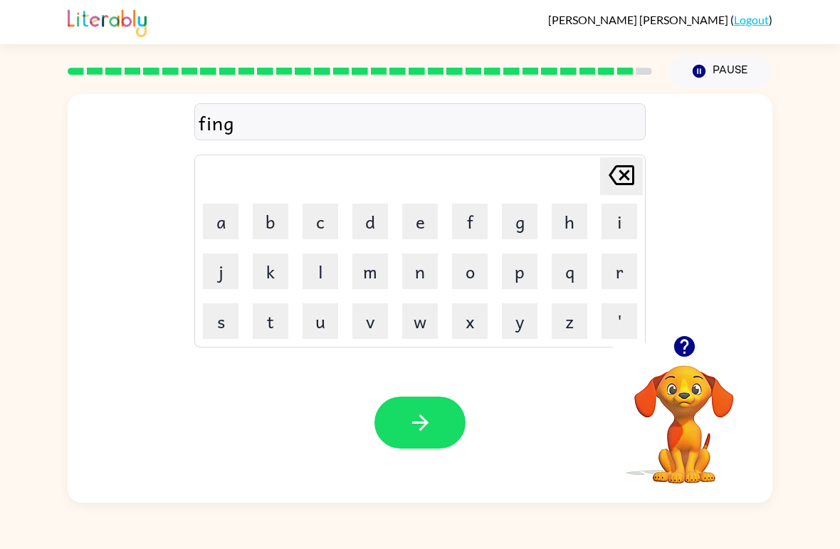
click at [416, 216] on button "e" at bounding box center [420, 222] width 36 height 36
click at [615, 268] on button "r" at bounding box center [619, 271] width 36 height 36
click at [413, 271] on button "n" at bounding box center [420, 271] width 36 height 36
click at [228, 211] on button "a" at bounding box center [221, 222] width 36 height 36
click at [626, 216] on button "i" at bounding box center [619, 222] width 36 height 36
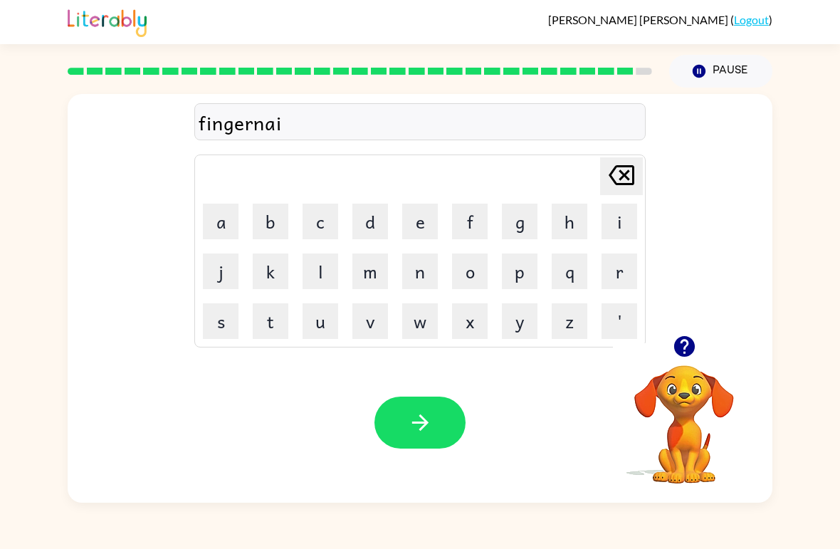
click at [317, 273] on button "l" at bounding box center [320, 271] width 36 height 36
click at [424, 413] on icon "button" at bounding box center [420, 422] width 25 height 25
